Goal: Obtain resource: Obtain resource

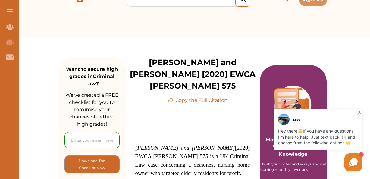
scroll to position [30, 0]
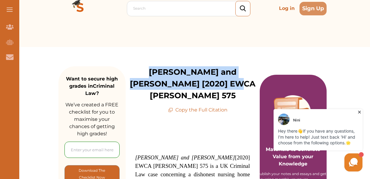
drag, startPoint x: 133, startPoint y: 70, endPoint x: 229, endPoint y: 82, distance: 96.6
click at [229, 82] on p "[PERSON_NAME] and [PERSON_NAME] [2020] EWCA [PERSON_NAME] 575" at bounding box center [193, 83] width 134 height 35
drag, startPoint x: 229, startPoint y: 82, endPoint x: 197, endPoint y: 78, distance: 31.7
copy p "[PERSON_NAME] and [PERSON_NAME] [2020] EWCA [PERSON_NAME] 575"
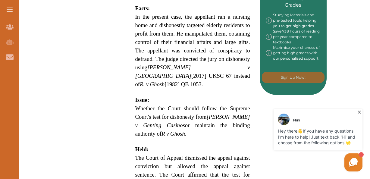
scroll to position [331, 0]
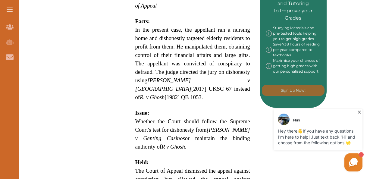
drag, startPoint x: 150, startPoint y: 69, endPoint x: 231, endPoint y: 68, distance: 80.7
click at [231, 68] on span "In the present case, the appellant ran a nursing home and dishonestly targeted …" at bounding box center [192, 63] width 115 height 74
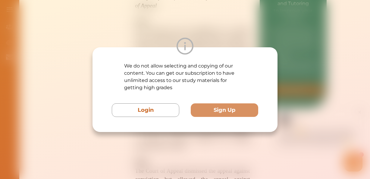
click at [234, 30] on div "We do not allow selecting and copying of our content. You can get our subscript…" at bounding box center [185, 89] width 370 height 179
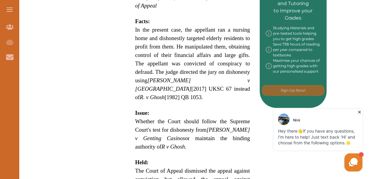
drag, startPoint x: 151, startPoint y: 67, endPoint x: 221, endPoint y: 67, distance: 70.1
click at [221, 67] on span "In the present case, the appellant ran a nursing home and dishonestly targeted …" at bounding box center [192, 63] width 115 height 74
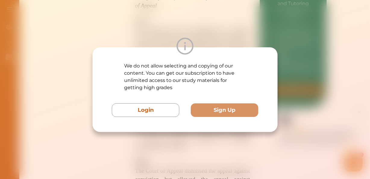
click at [253, 44] on div at bounding box center [184, 46] width 185 height 17
click at [258, 34] on div "We do not allow selecting and copying of our content. You can get our subscript…" at bounding box center [185, 89] width 370 height 179
